Goal: Navigation & Orientation: Understand site structure

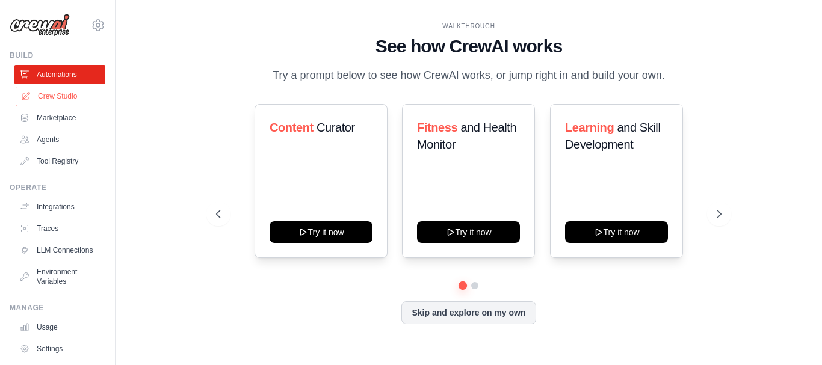
click at [66, 94] on link "Crew Studio" at bounding box center [61, 96] width 91 height 19
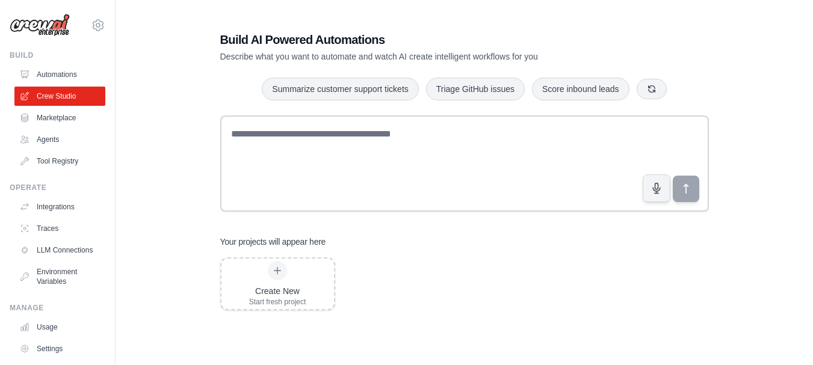
click at [63, 124] on link "Marketplace" at bounding box center [59, 117] width 91 height 19
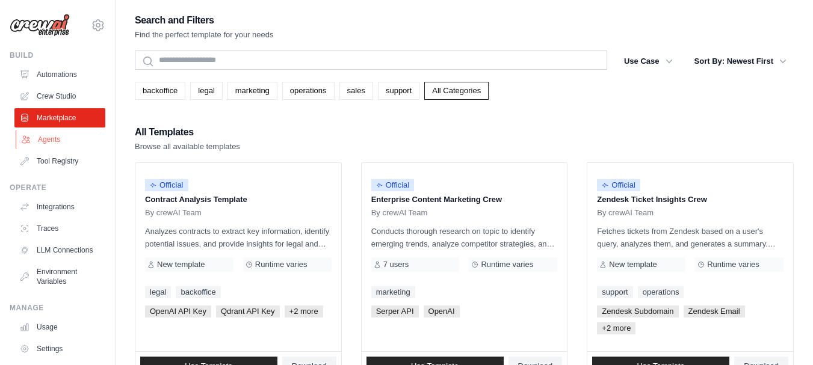
click at [56, 141] on link "Agents" at bounding box center [61, 139] width 91 height 19
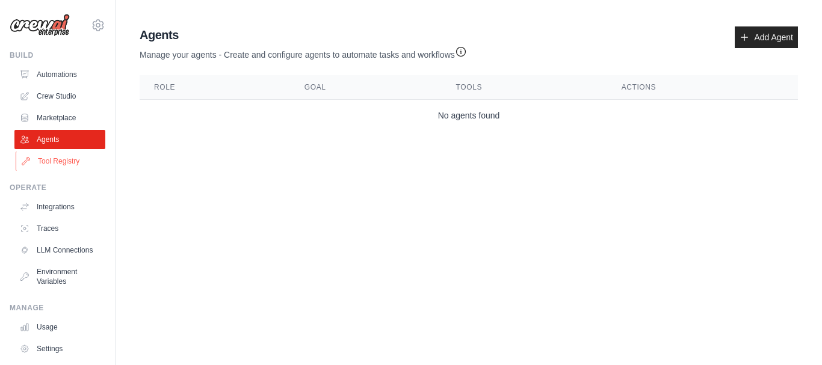
click at [60, 163] on link "Tool Registry" at bounding box center [61, 161] width 91 height 19
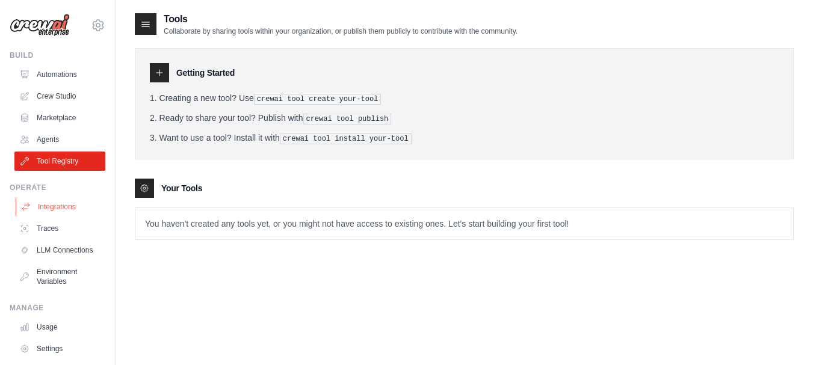
click at [58, 212] on link "Integrations" at bounding box center [61, 206] width 91 height 19
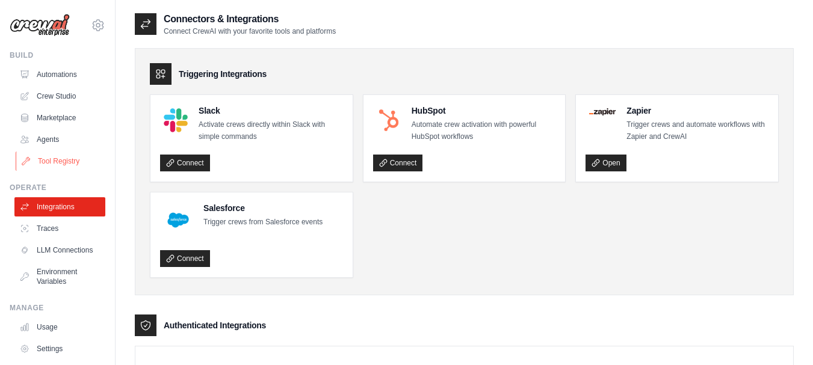
click at [43, 161] on link "Tool Registry" at bounding box center [61, 161] width 91 height 19
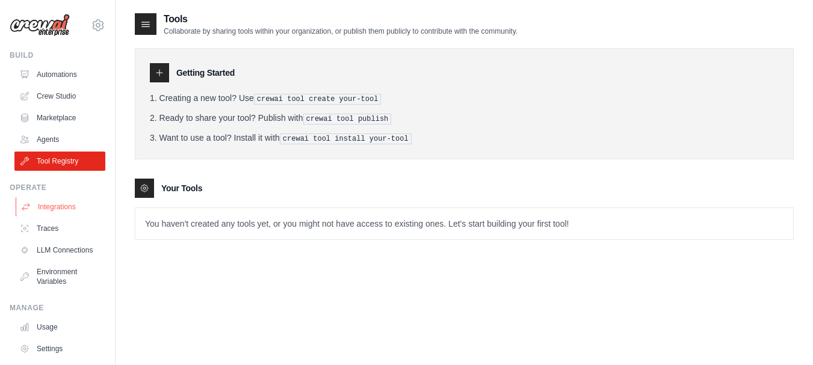
click at [54, 200] on link "Integrations" at bounding box center [61, 206] width 91 height 19
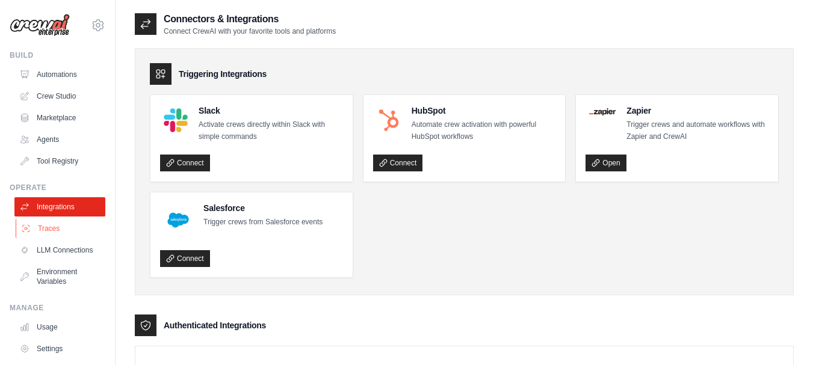
click at [47, 231] on link "Traces" at bounding box center [61, 228] width 91 height 19
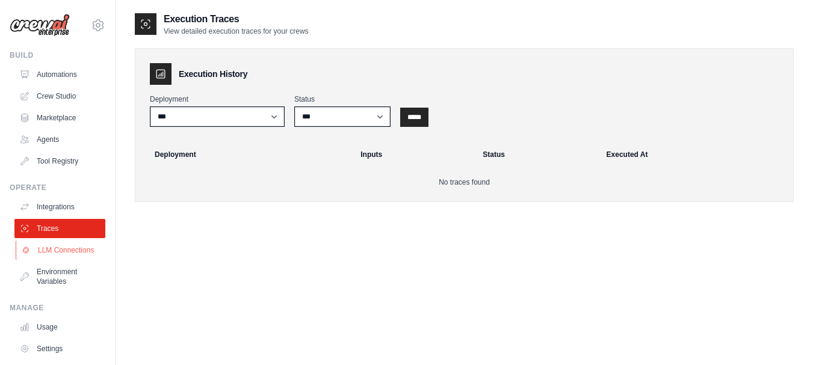
click at [50, 260] on link "LLM Connections" at bounding box center [61, 250] width 91 height 19
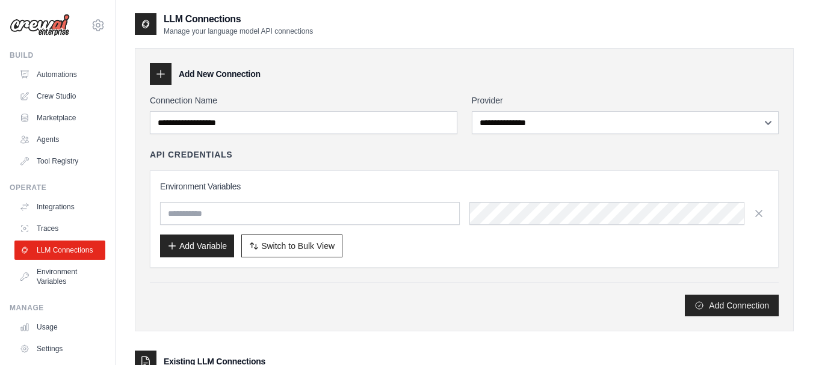
click at [47, 29] on img at bounding box center [40, 25] width 60 height 23
click at [93, 16] on div "mtata3038@gmail.com Settings" at bounding box center [58, 19] width 96 height 39
click at [92, 23] on icon at bounding box center [98, 25] width 14 height 14
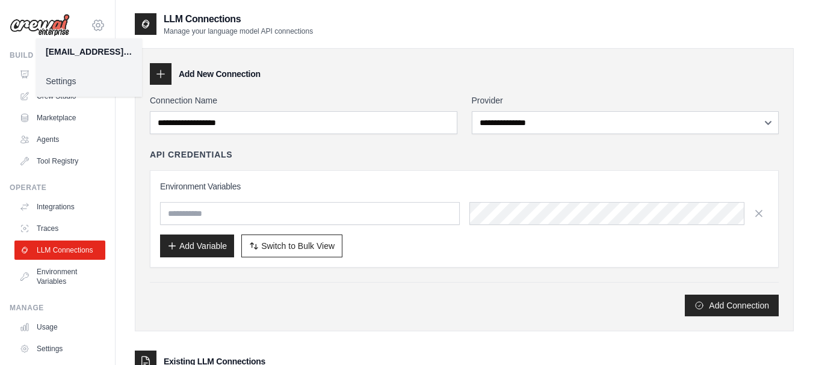
click at [92, 23] on icon at bounding box center [98, 25] width 14 height 14
